Goal: Information Seeking & Learning: Learn about a topic

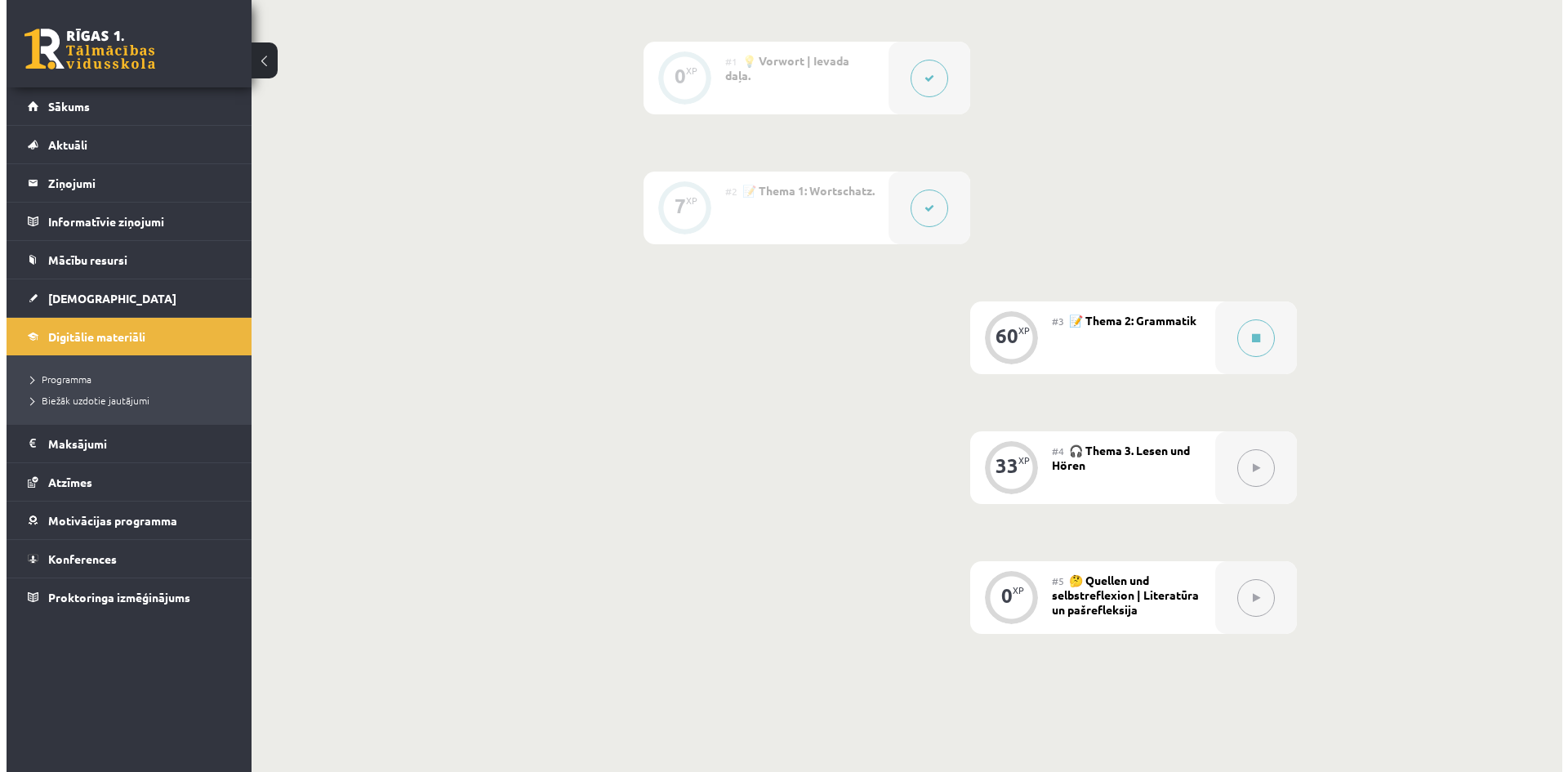
scroll to position [408, 0]
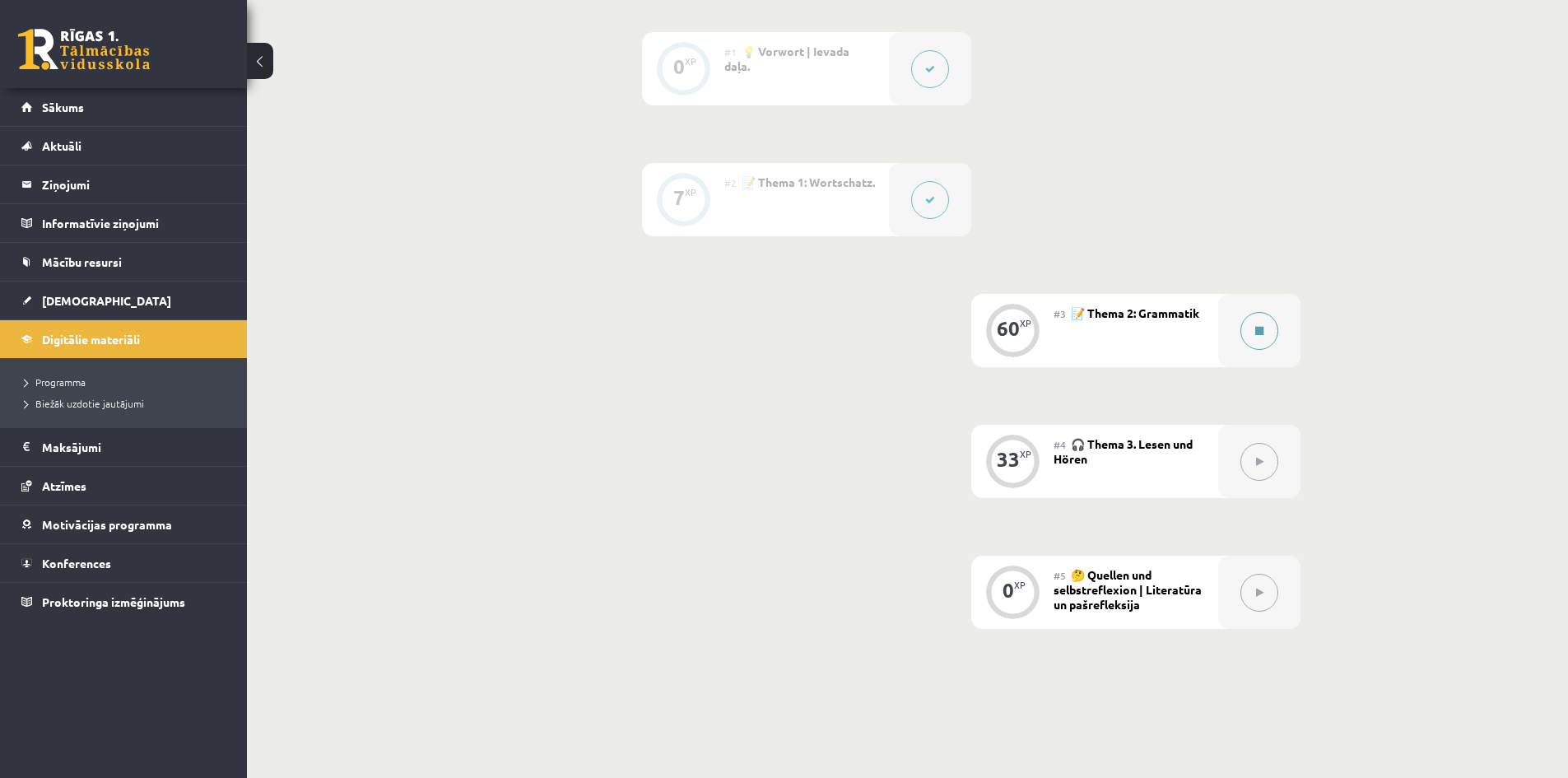
click at [1254, 340] on button at bounding box center [1258, 330] width 38 height 38
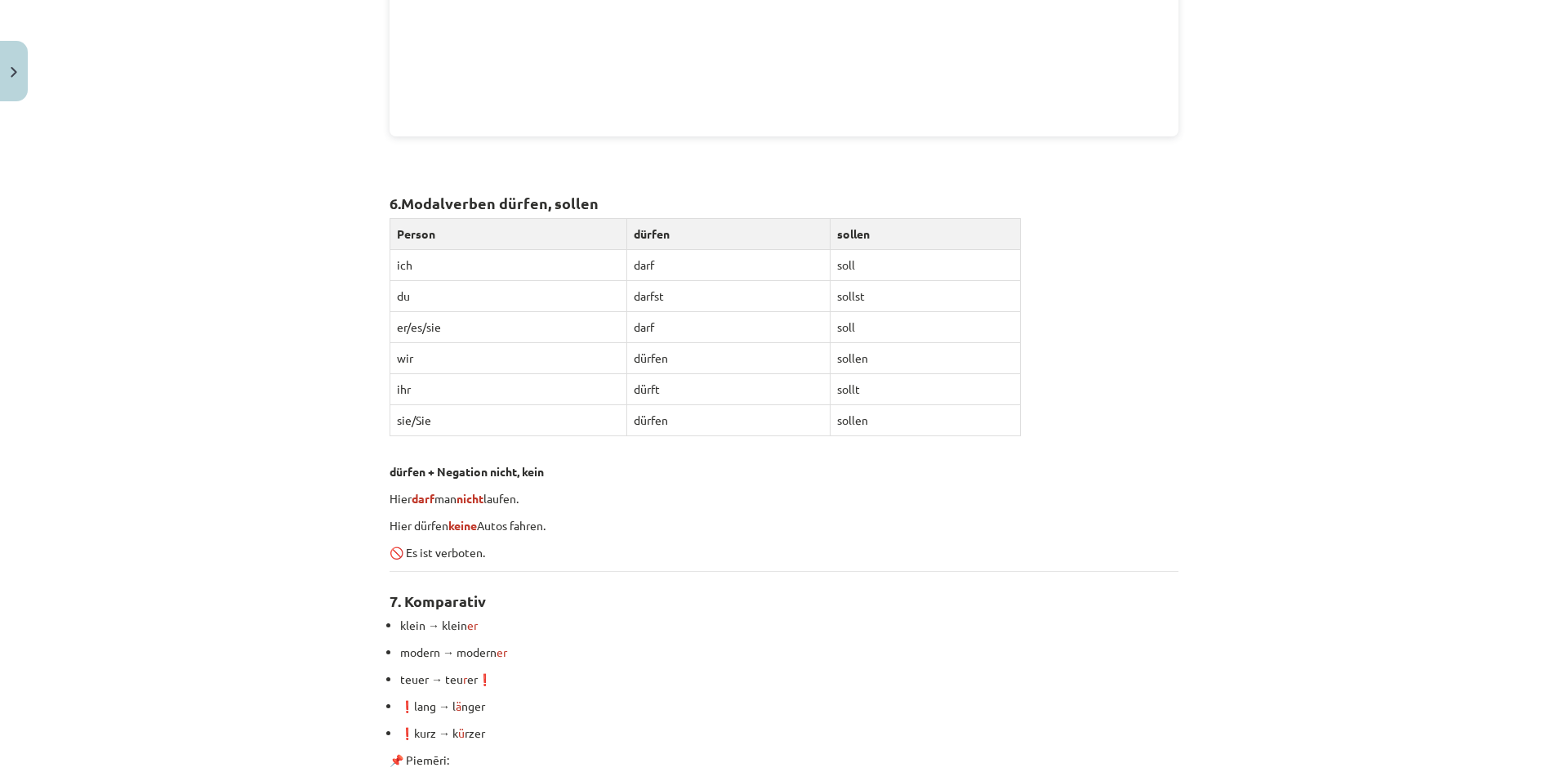
click at [391, 241] on th "Person" at bounding box center [509, 234] width 237 height 31
click at [365, 247] on div "Mācību tēma: Vācu valodas 8. klases 1. ieskaites mācību materiāls #3 📝 Thema 2:…" at bounding box center [784, 386] width 1568 height 772
drag, startPoint x: 400, startPoint y: 204, endPoint x: 610, endPoint y: 199, distance: 210.1
click at [610, 199] on h2 "6. Modalverben dürfen, sollen" at bounding box center [784, 194] width 789 height 40
copy strong "Modalverben dürfen, sollen"
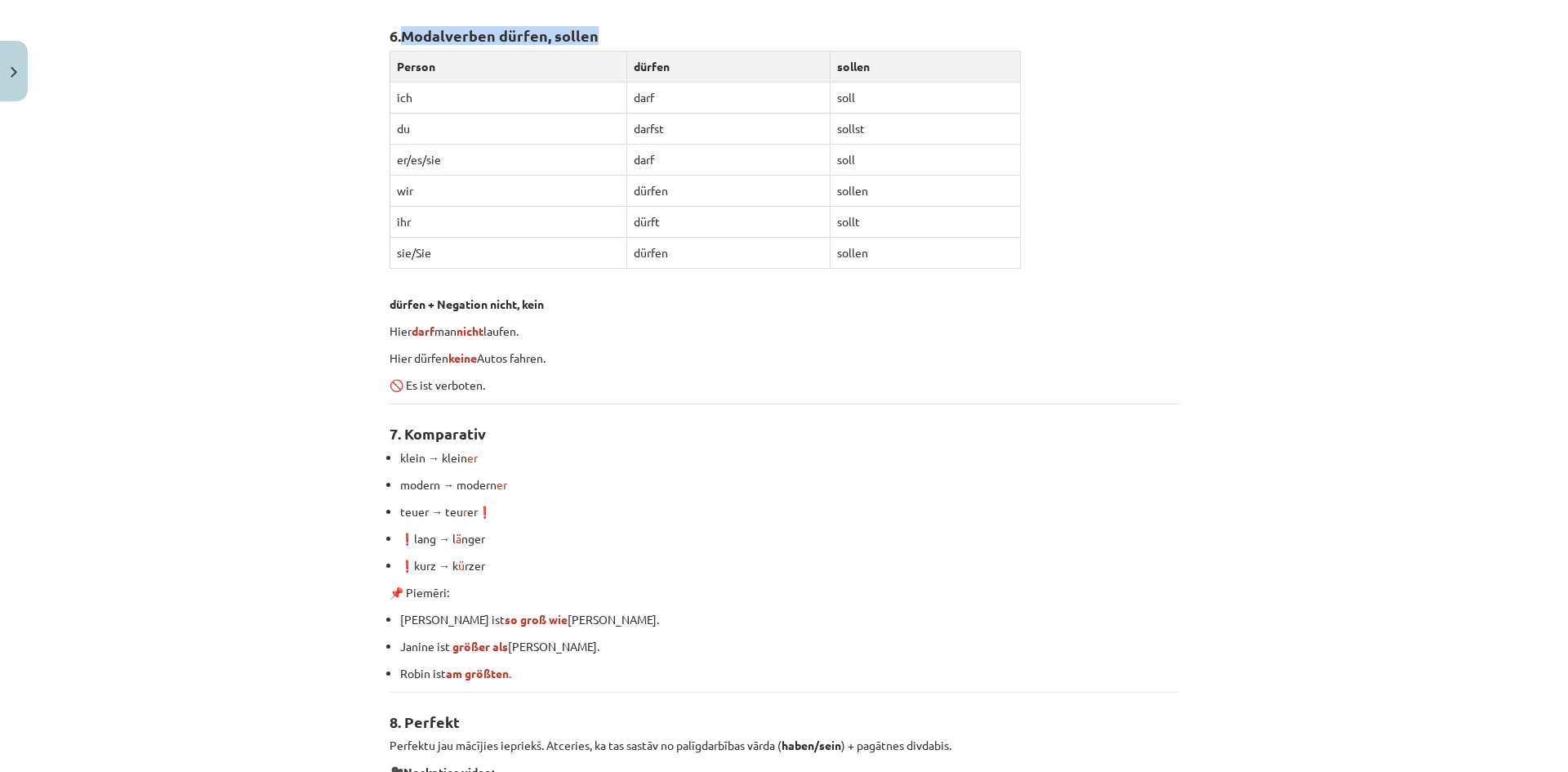
scroll to position [3758, 0]
click at [144, 322] on div "Mācību tēma: Vācu valodas 8. klases 1. ieskaites mācību materiāls #3 📝 Thema 2:…" at bounding box center [784, 386] width 1568 height 772
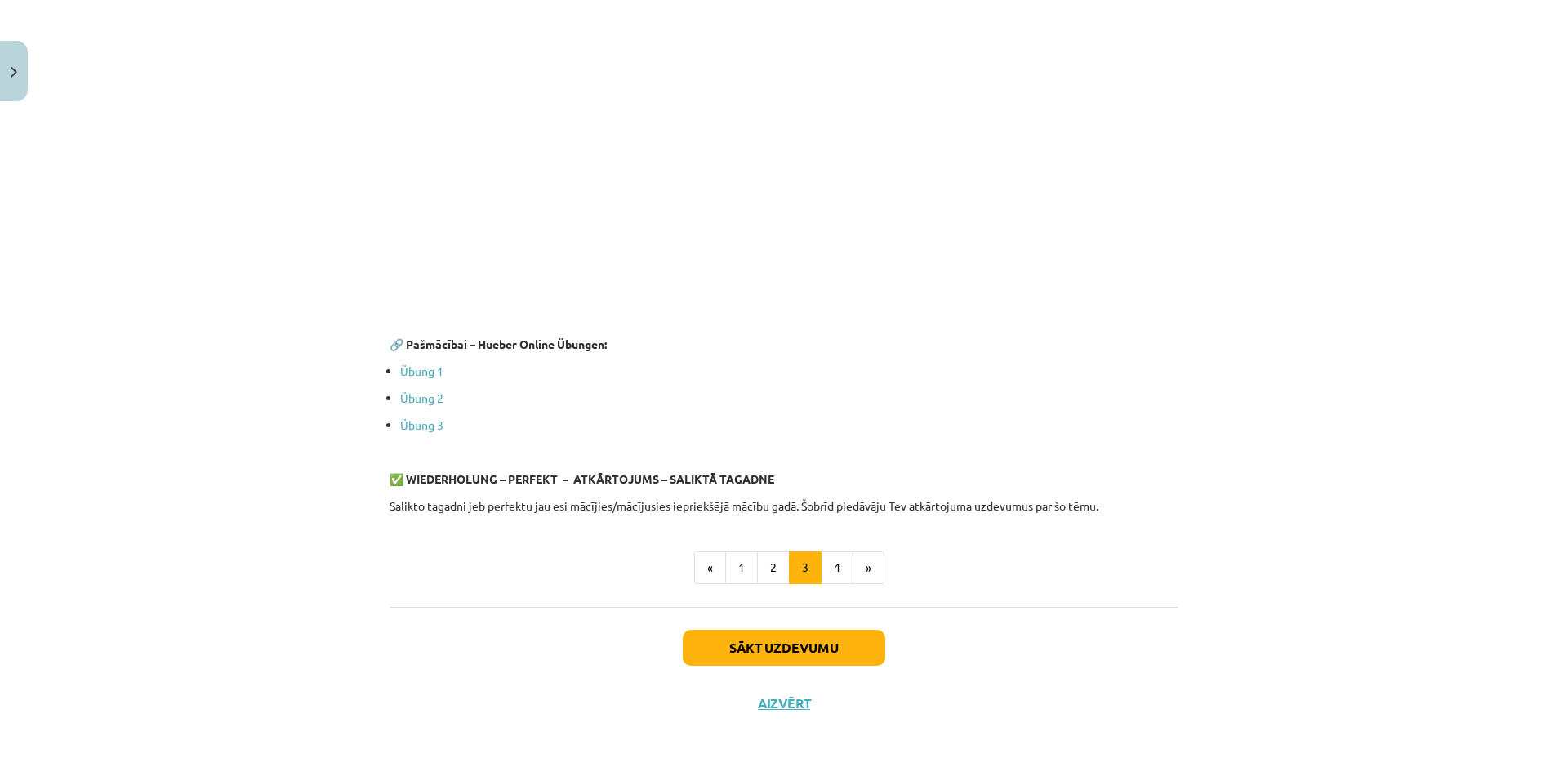
scroll to position [4569, 0]
click at [390, 369] on ul "Übung 1 Übung 2 Übung 3" at bounding box center [784, 399] width 789 height 71
click at [417, 371] on link "Übung 1" at bounding box center [422, 371] width 43 height 15
click at [820, 568] on button "4" at bounding box center [837, 568] width 33 height 33
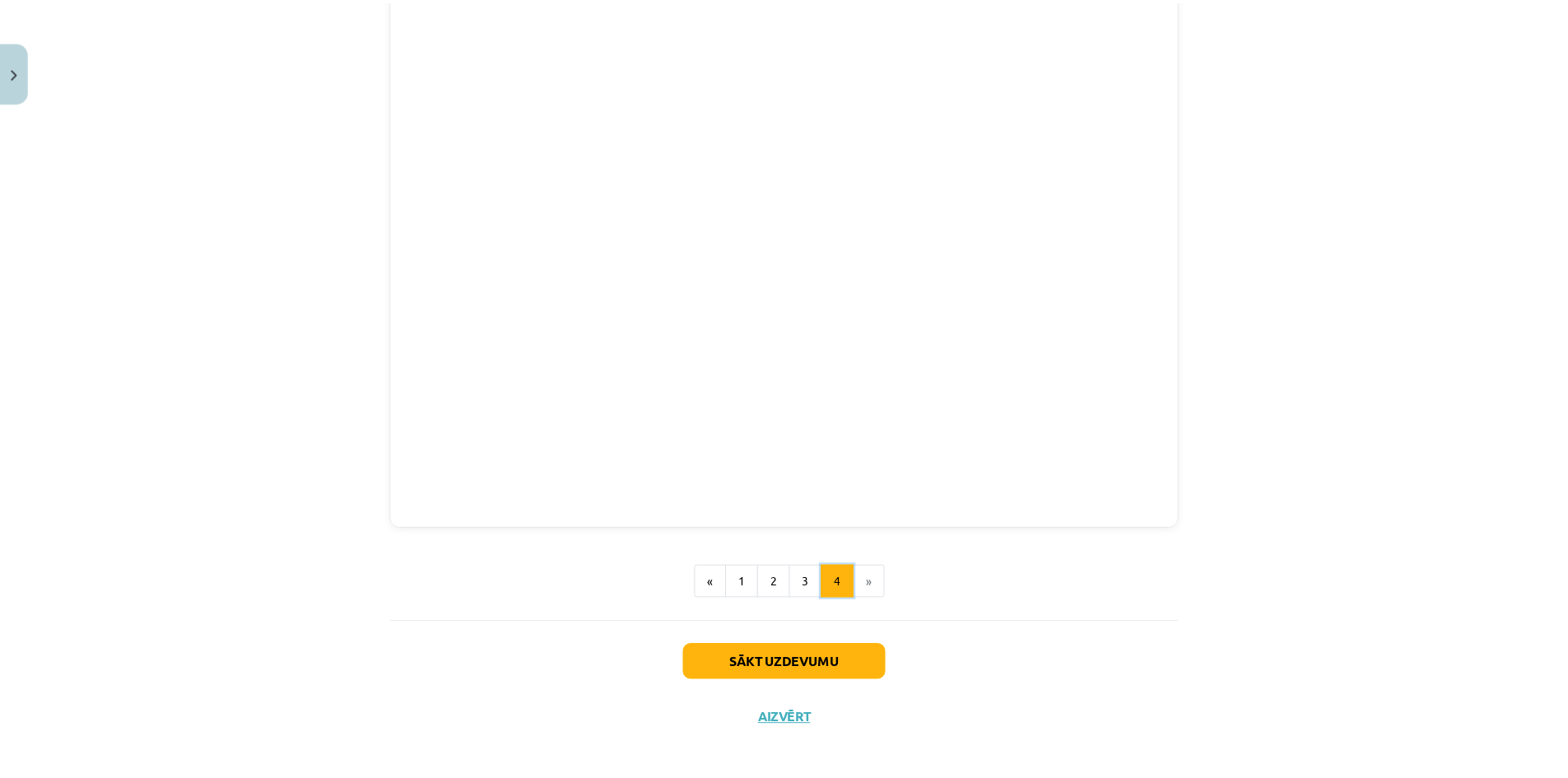
scroll to position [2218, 0]
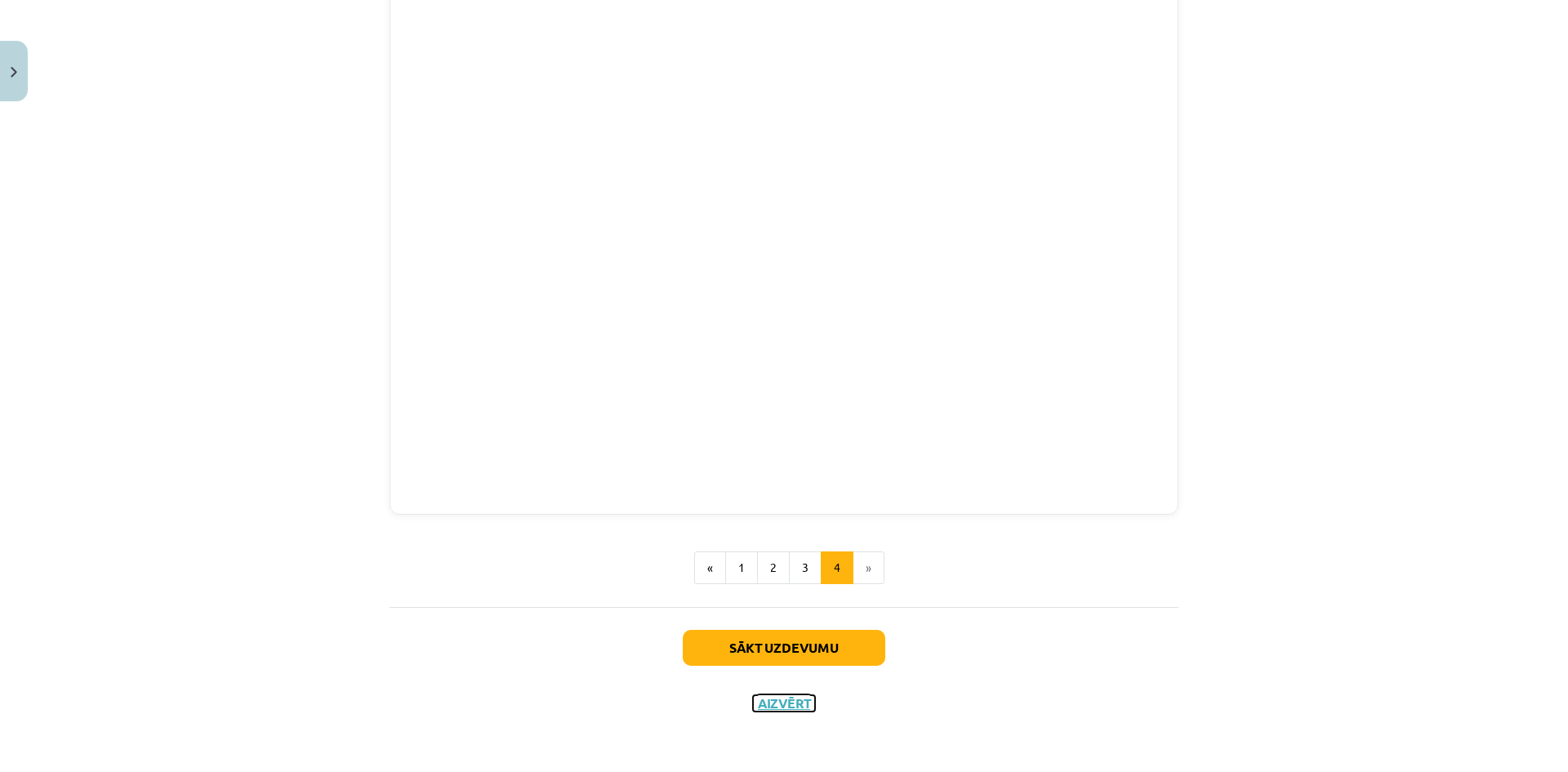
click at [787, 698] on button "Aizvērt" at bounding box center [783, 703] width 62 height 16
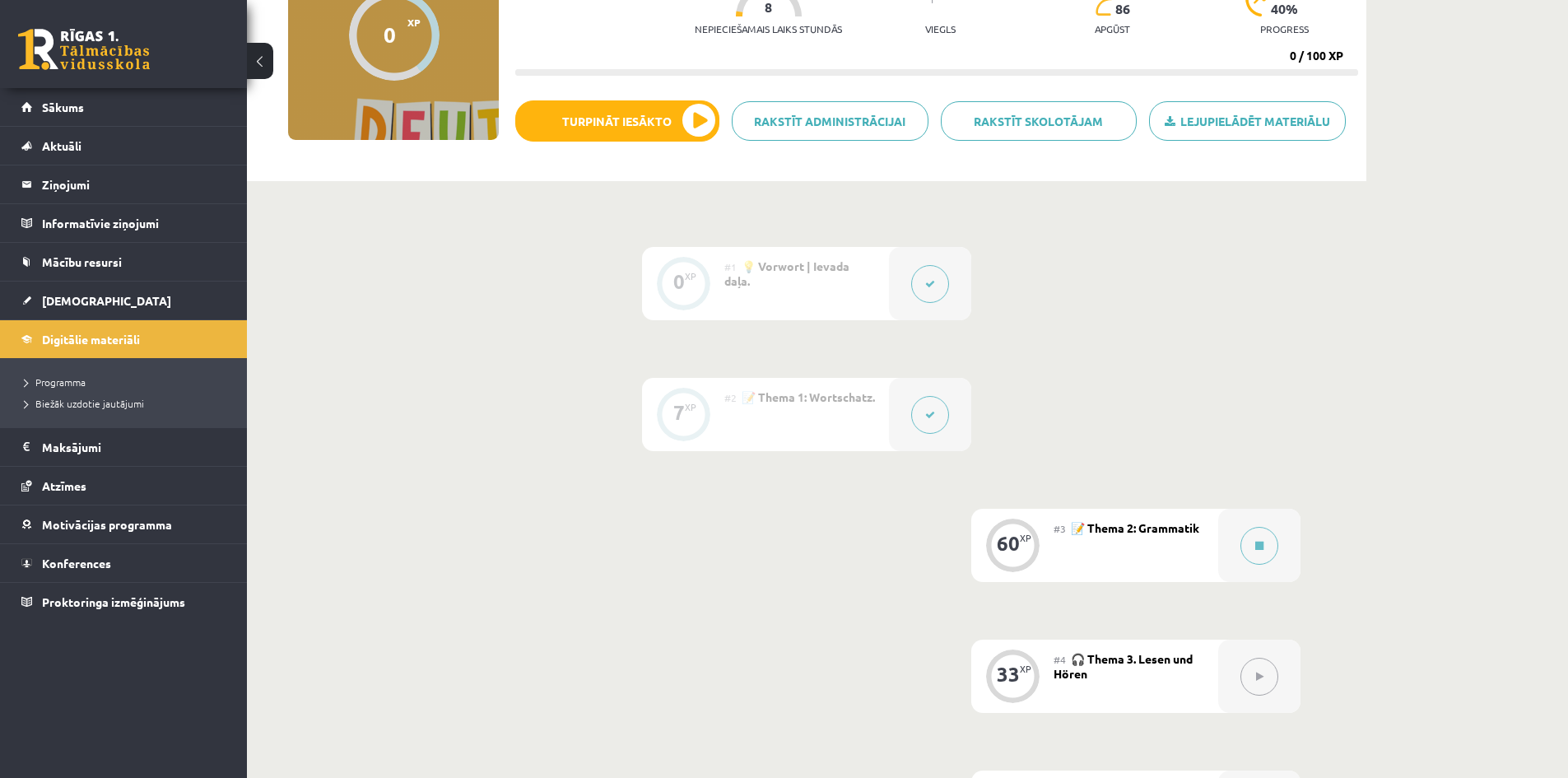
scroll to position [0, 0]
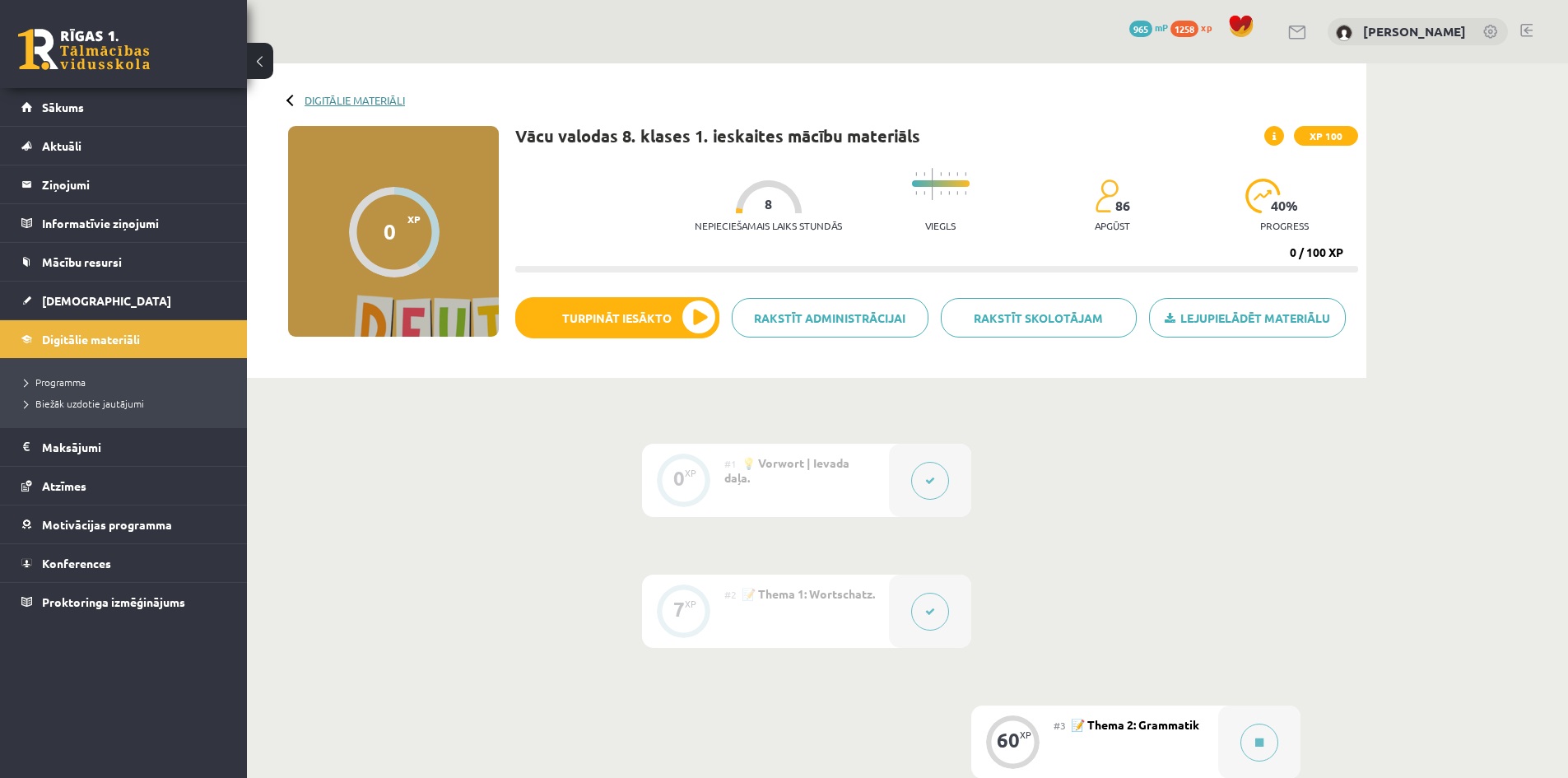
click at [360, 101] on link "Digitālie materiāli" at bounding box center [354, 100] width 101 height 12
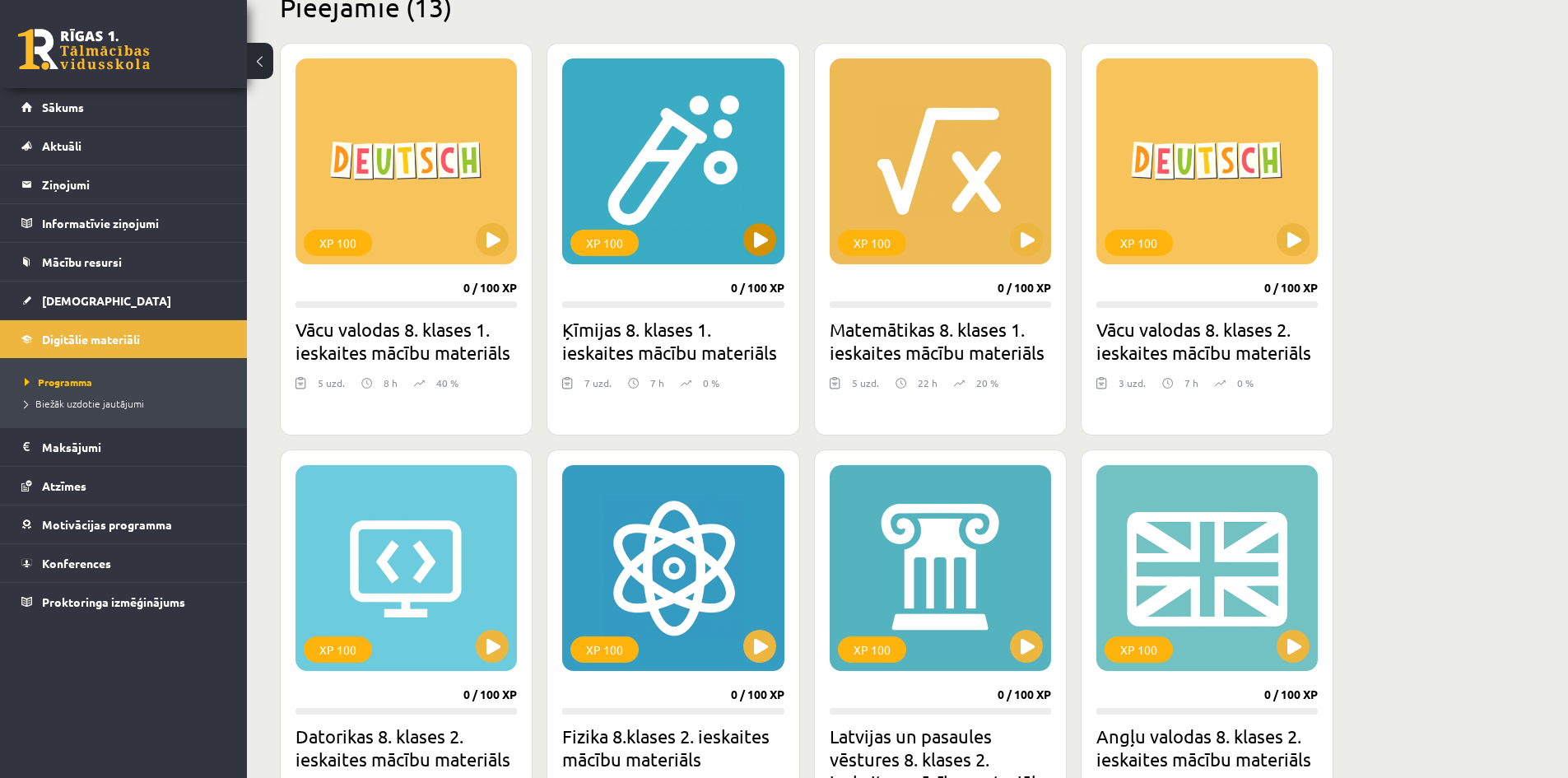
scroll to position [411, 0]
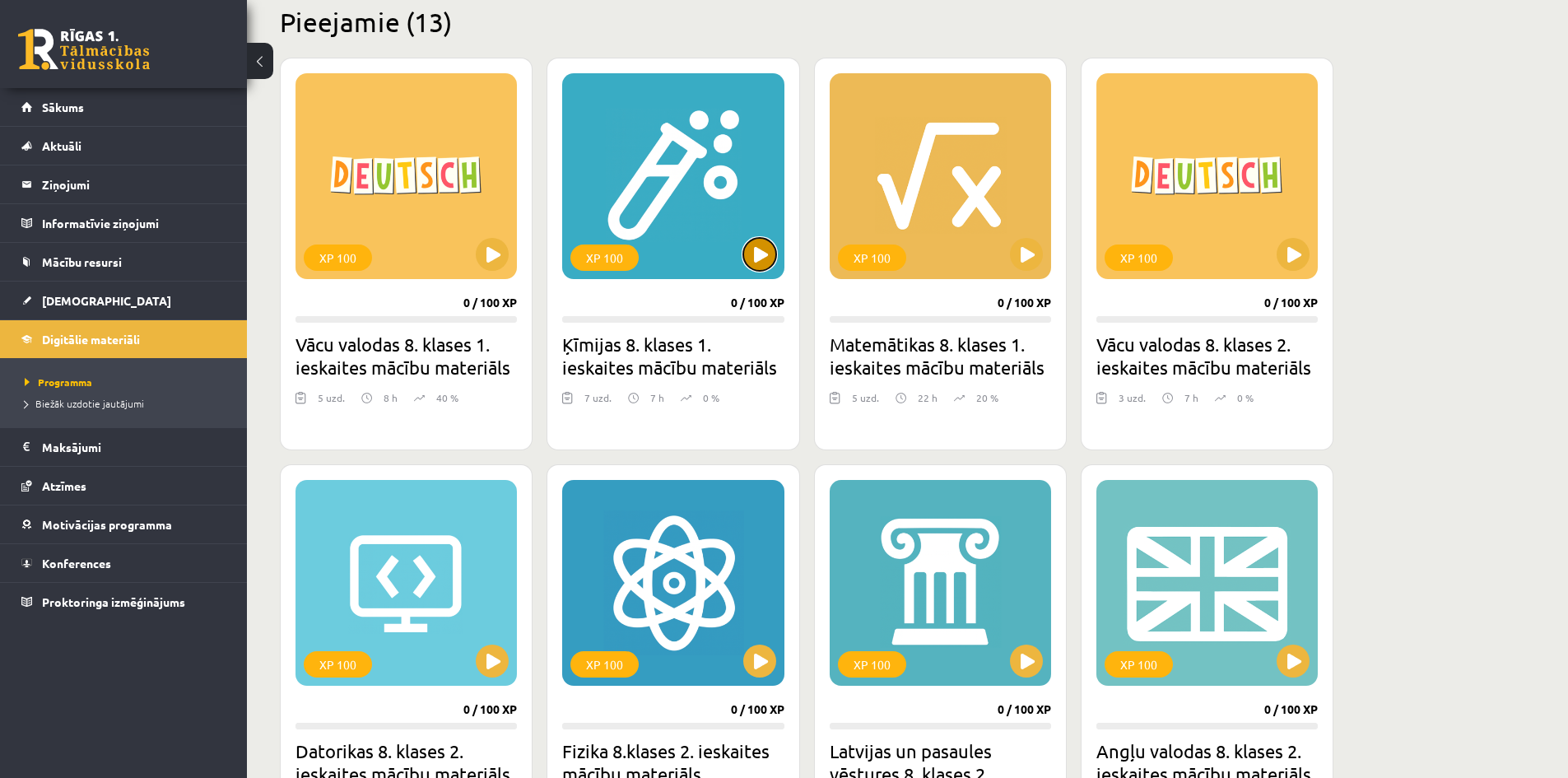
click at [755, 256] on button at bounding box center [760, 255] width 33 height 33
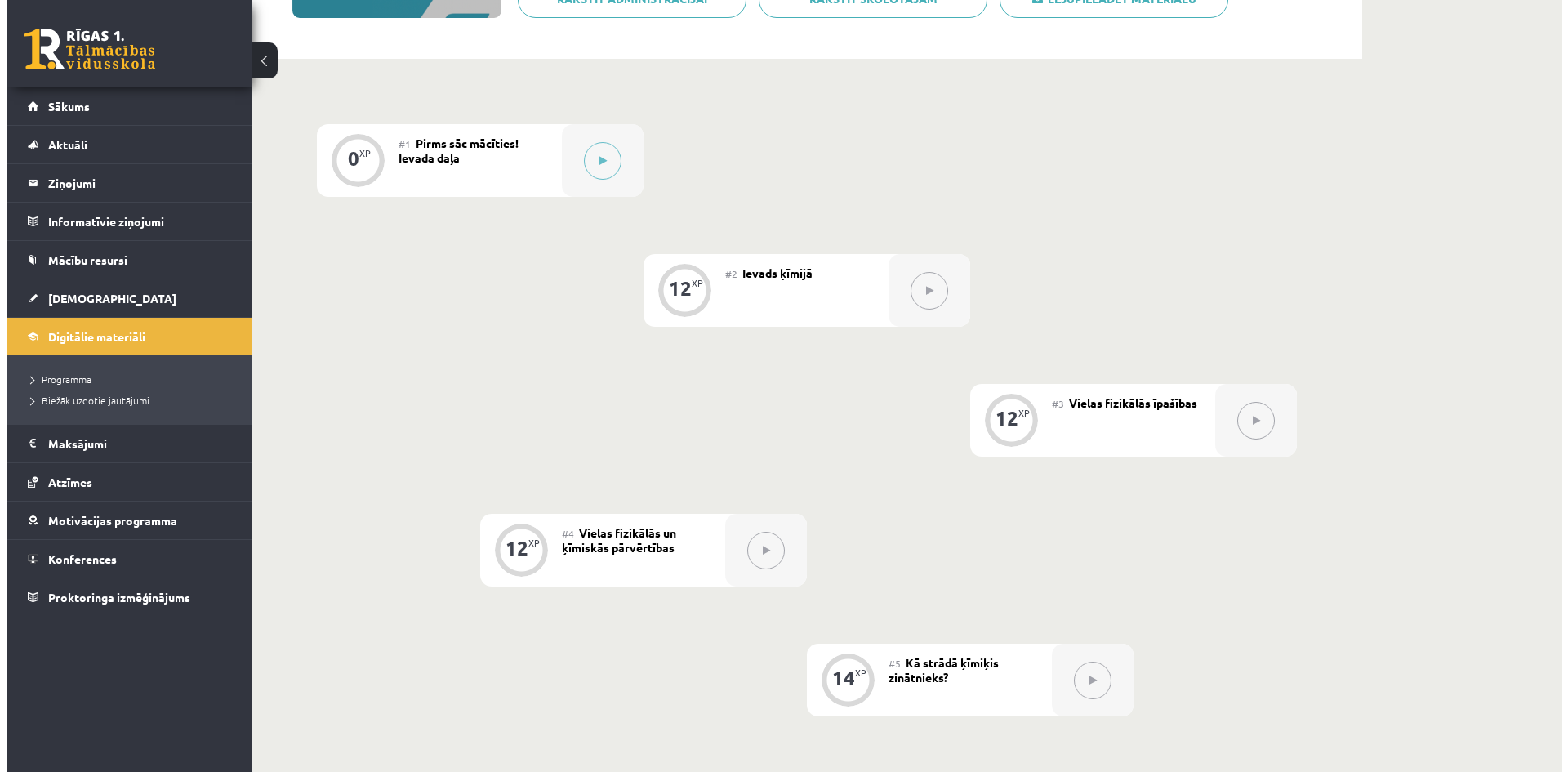
scroll to position [153, 0]
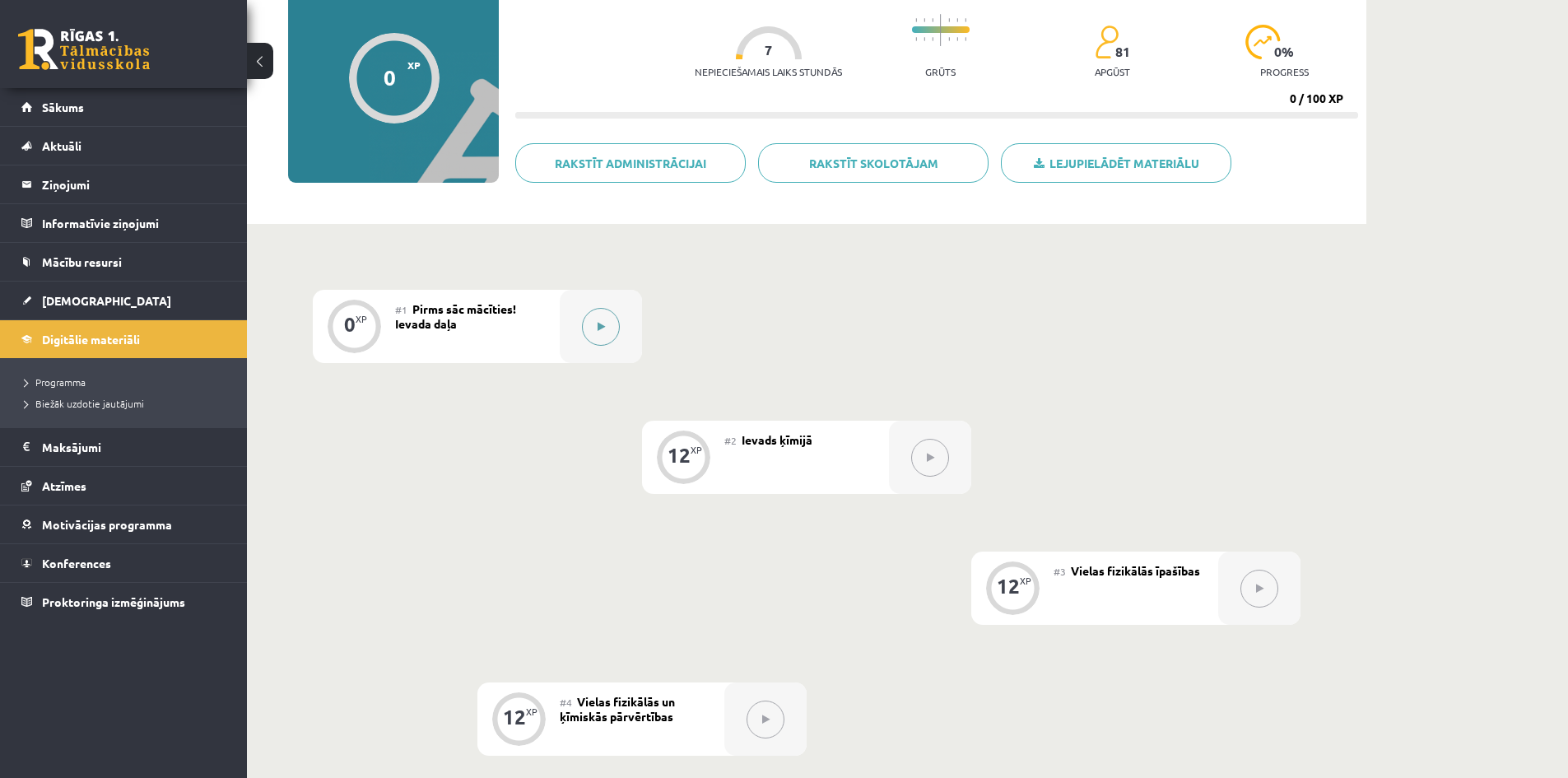
click at [603, 324] on icon at bounding box center [601, 326] width 7 height 10
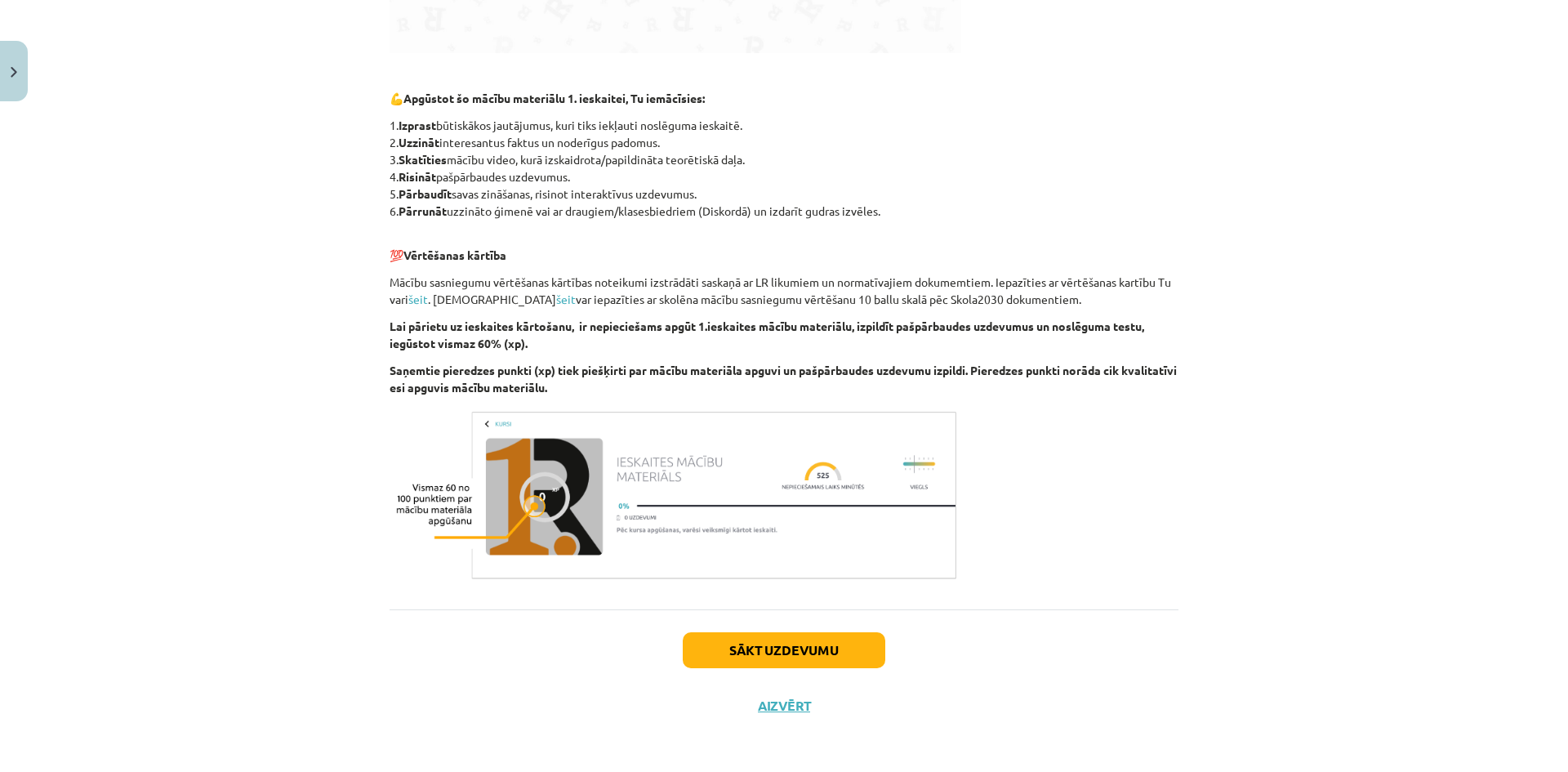
scroll to position [780, 0]
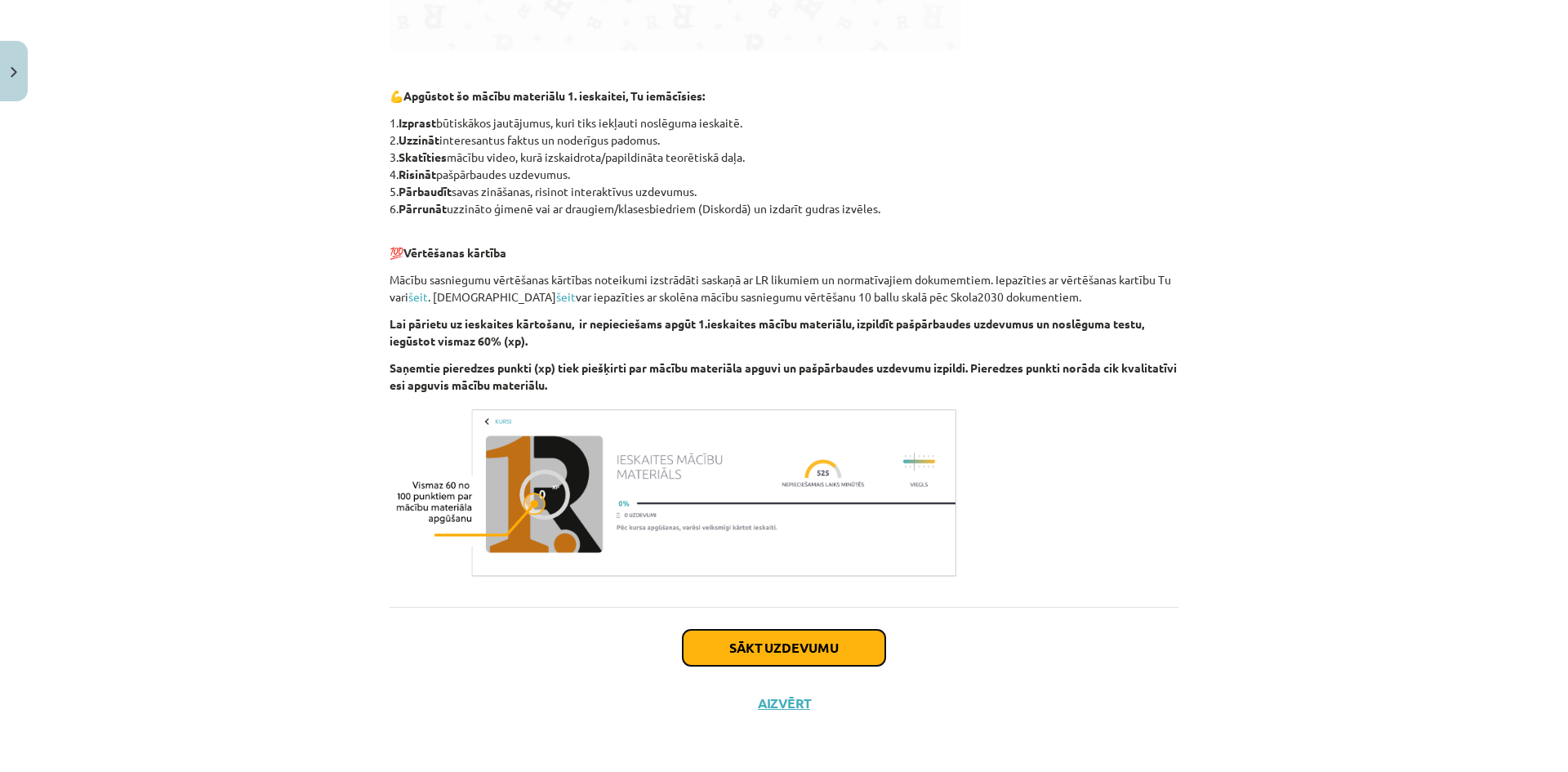
click at [832, 655] on button "Sākt uzdevumu" at bounding box center [783, 647] width 202 height 36
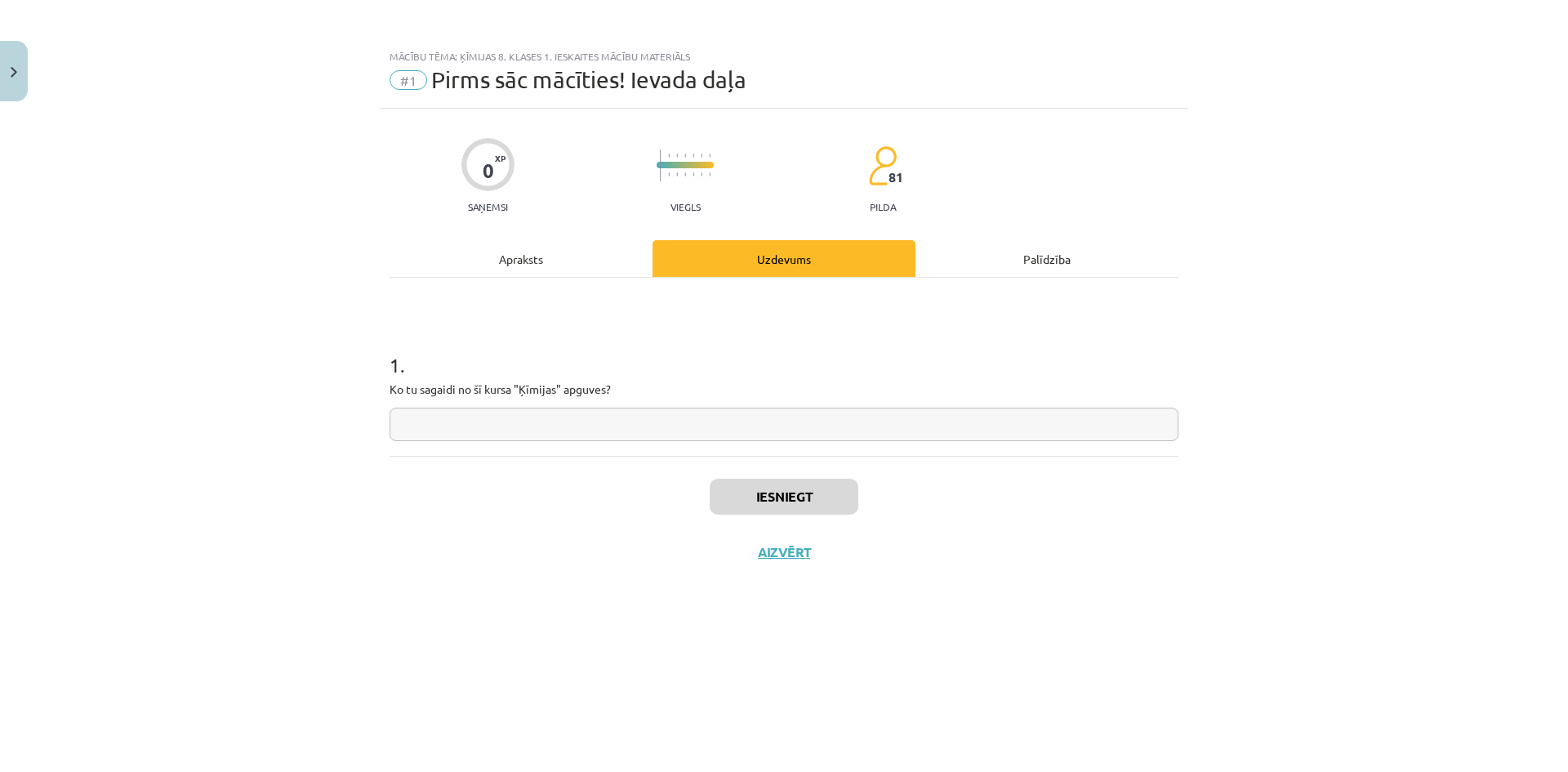
click at [510, 422] on input "text" at bounding box center [784, 424] width 789 height 34
type input "*"
type input "**********"
click at [773, 500] on button "Iesniegt" at bounding box center [783, 496] width 148 height 36
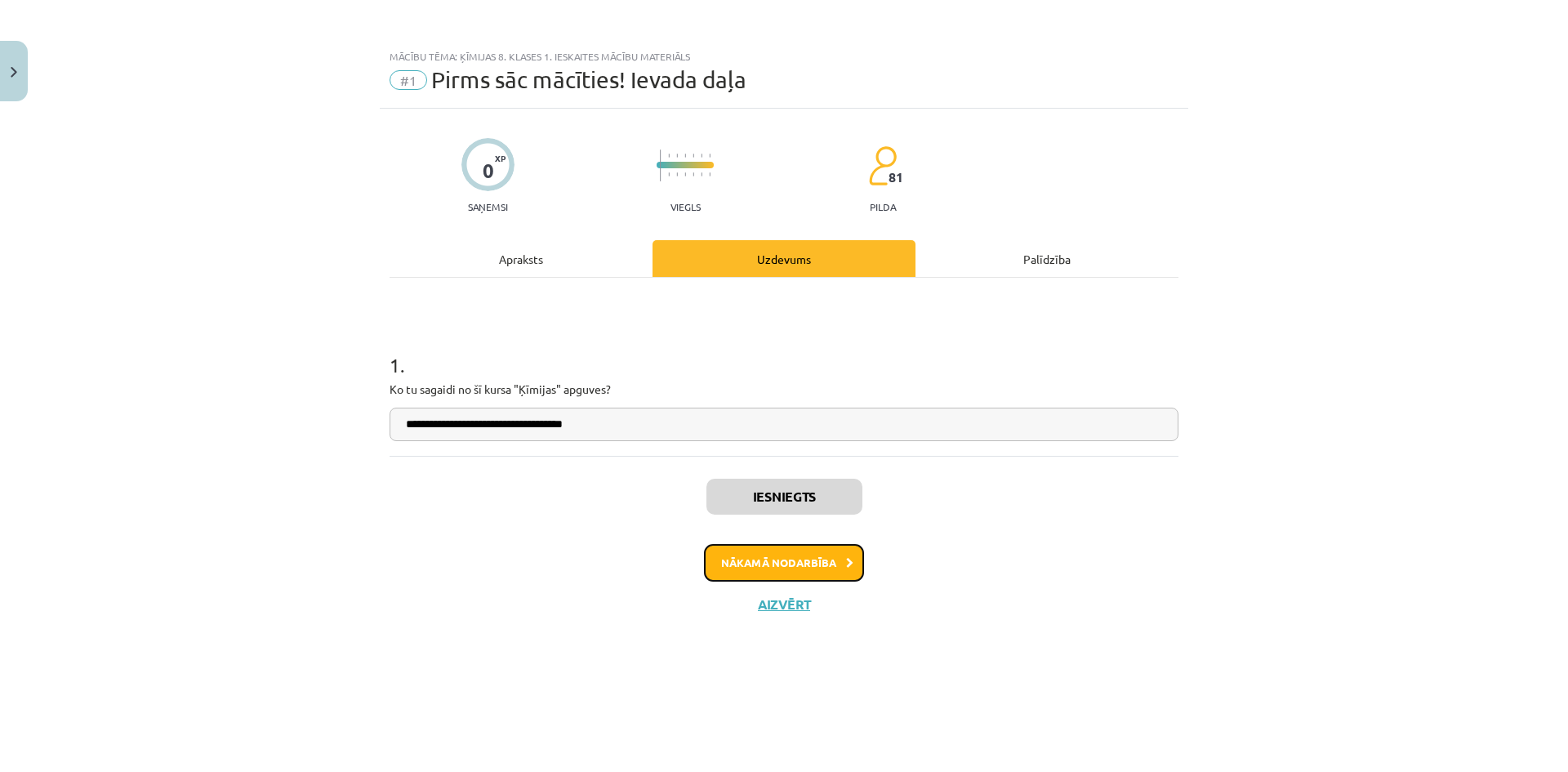
click at [815, 555] on button "Nākamā nodarbība" at bounding box center [784, 562] width 160 height 37
